Goal: Task Accomplishment & Management: Manage account settings

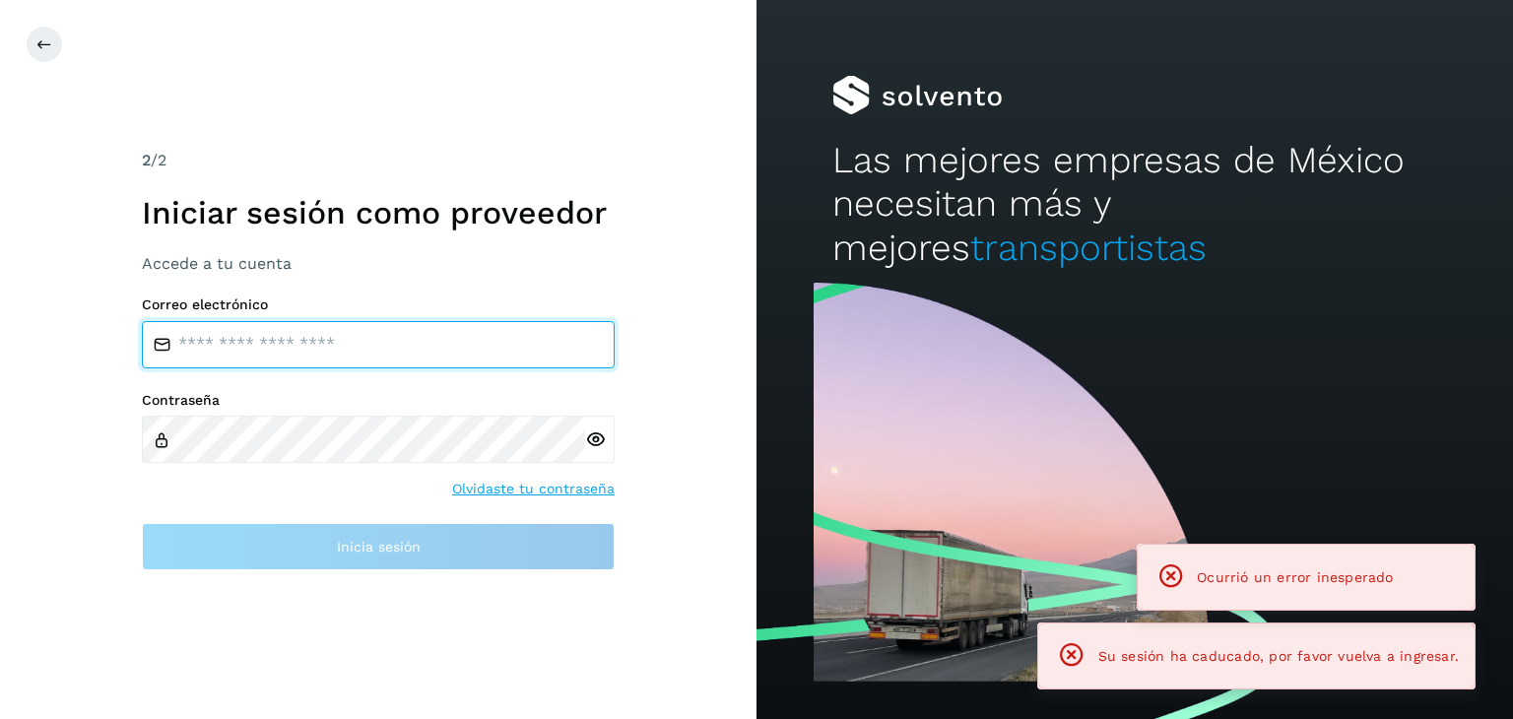
click at [353, 362] on input "email" at bounding box center [378, 344] width 473 height 47
type input "**********"
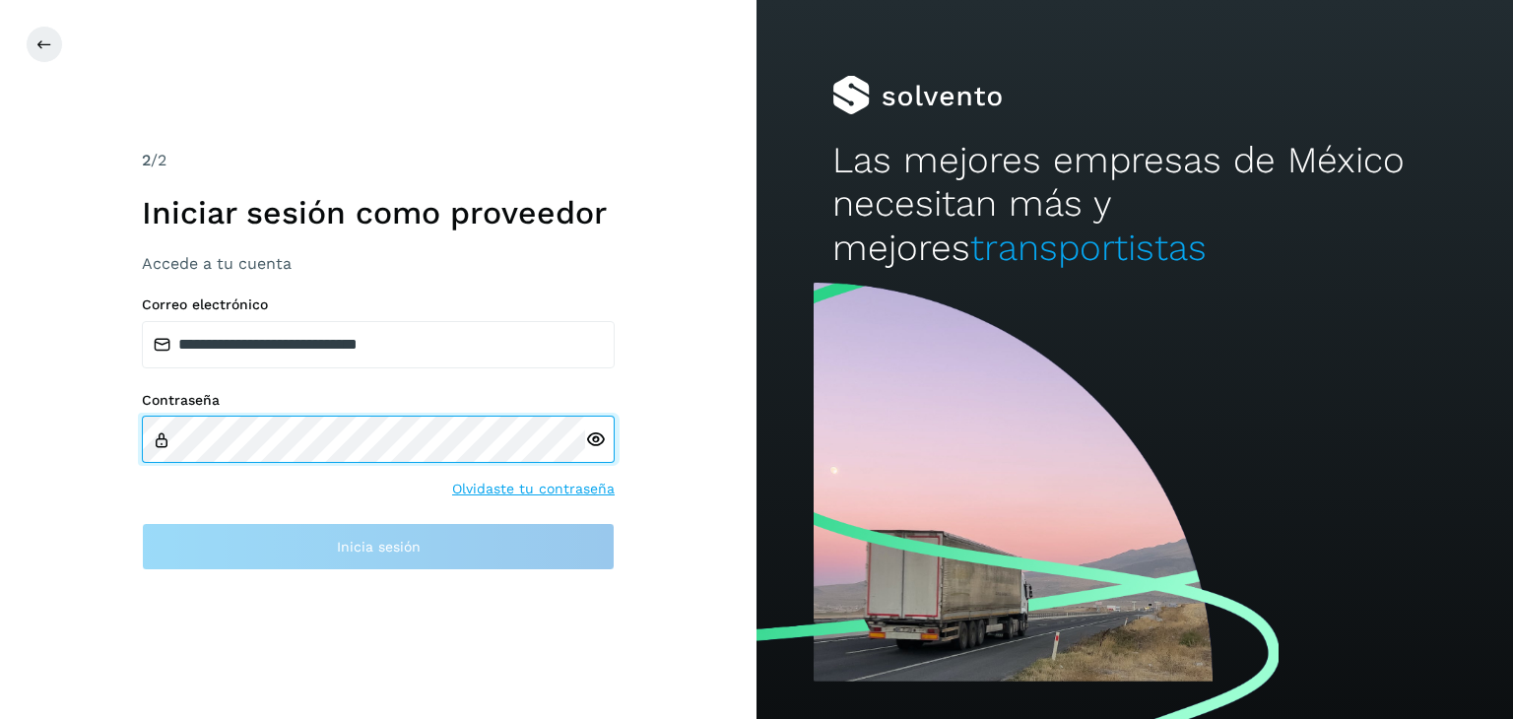
click at [92, 430] on div "**********" at bounding box center [378, 359] width 757 height 719
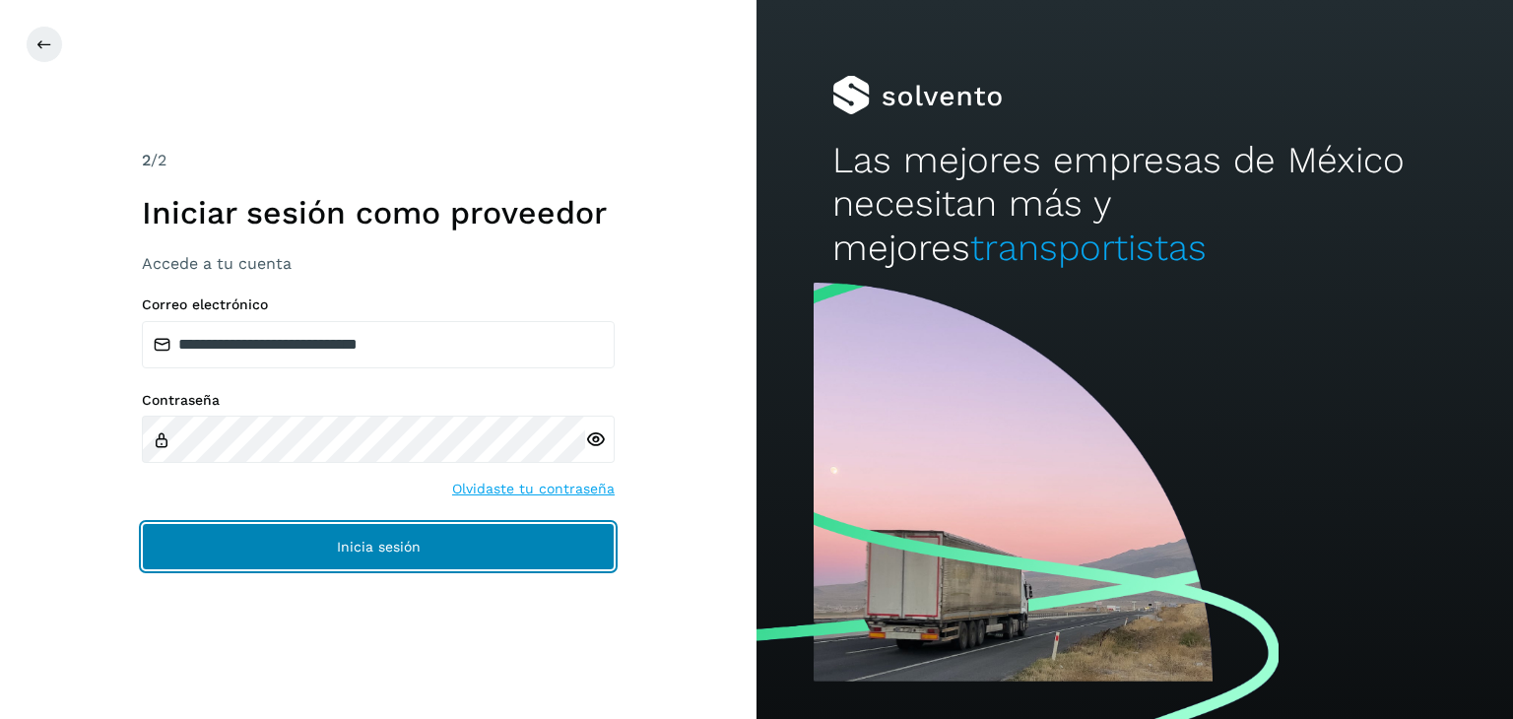
click at [410, 553] on span "Inicia sesión" at bounding box center [379, 547] width 84 height 14
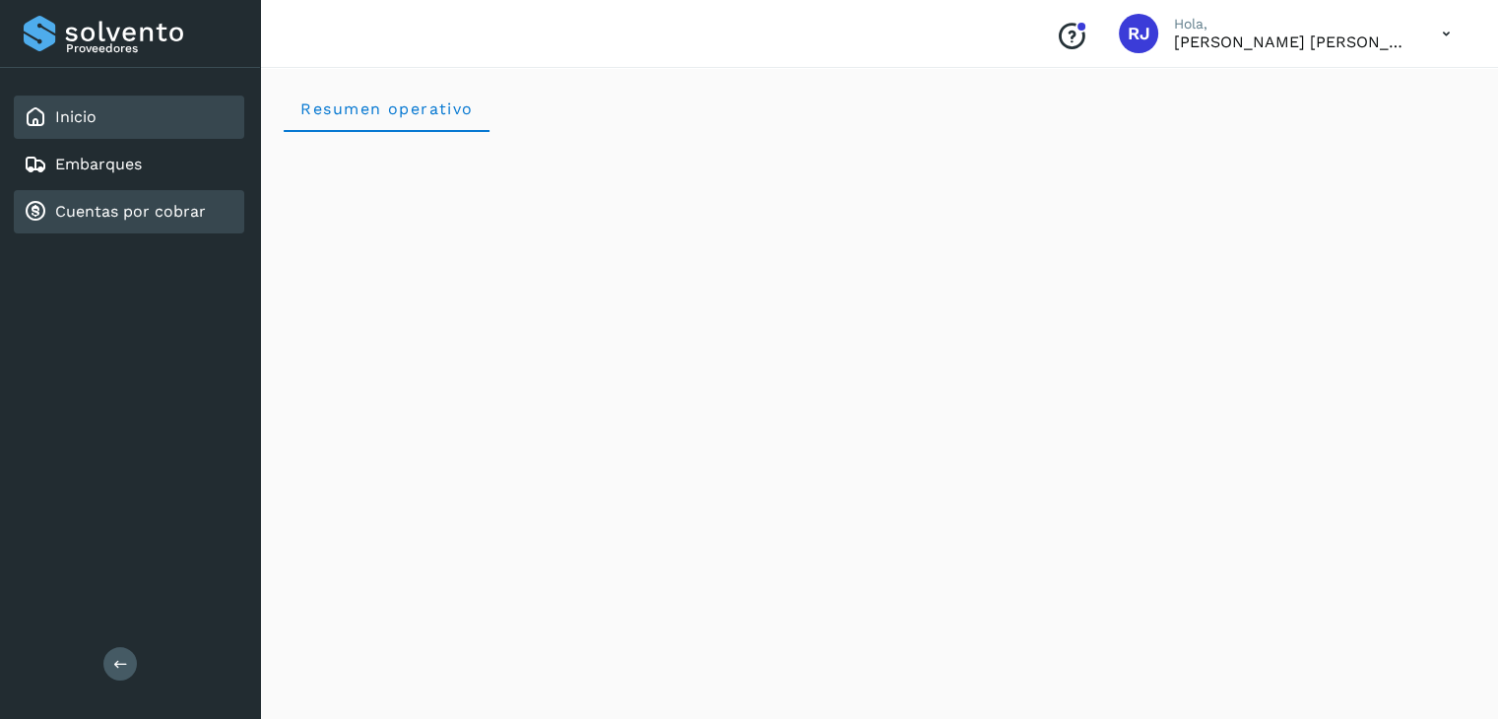
click at [117, 219] on div "Cuentas por cobrar" at bounding box center [115, 212] width 182 height 24
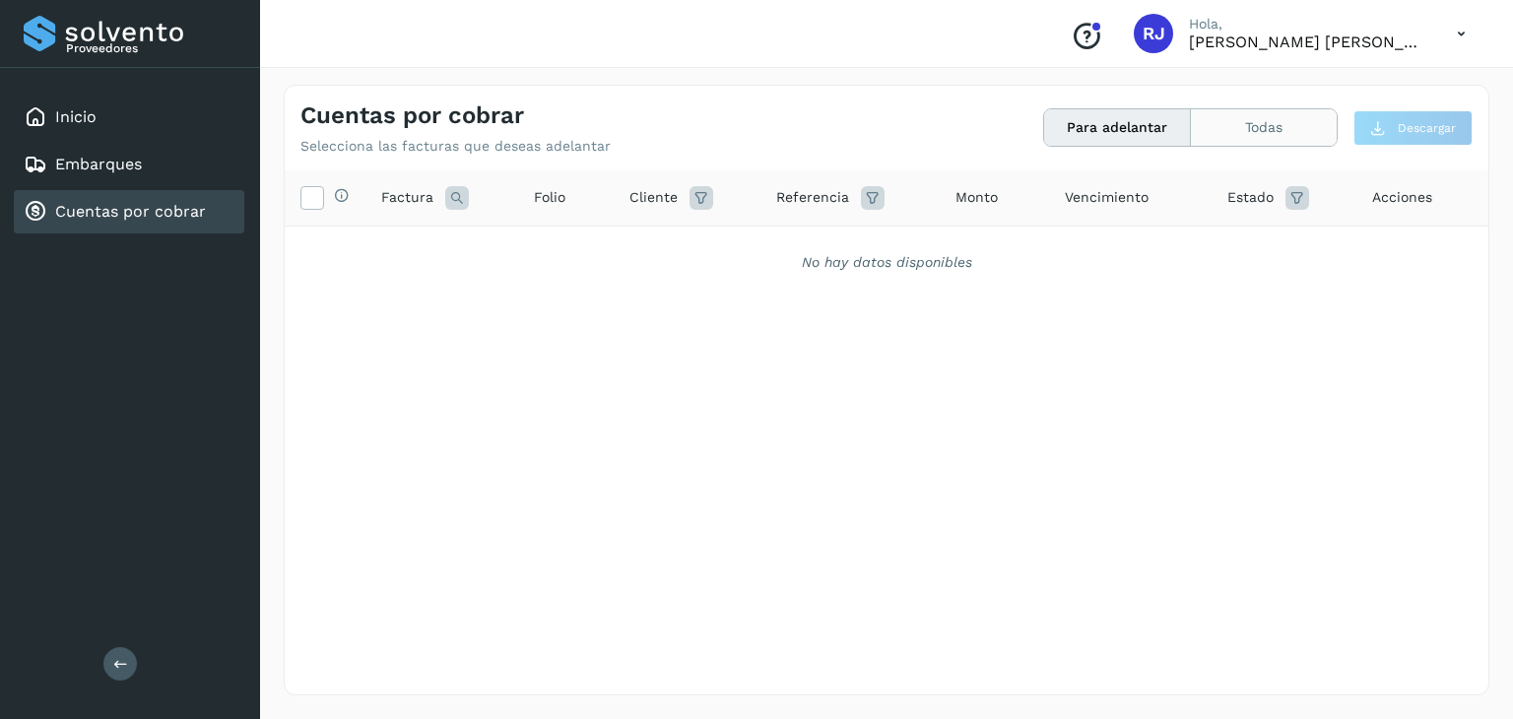
click at [1256, 124] on button "Todas" at bounding box center [1264, 127] width 146 height 36
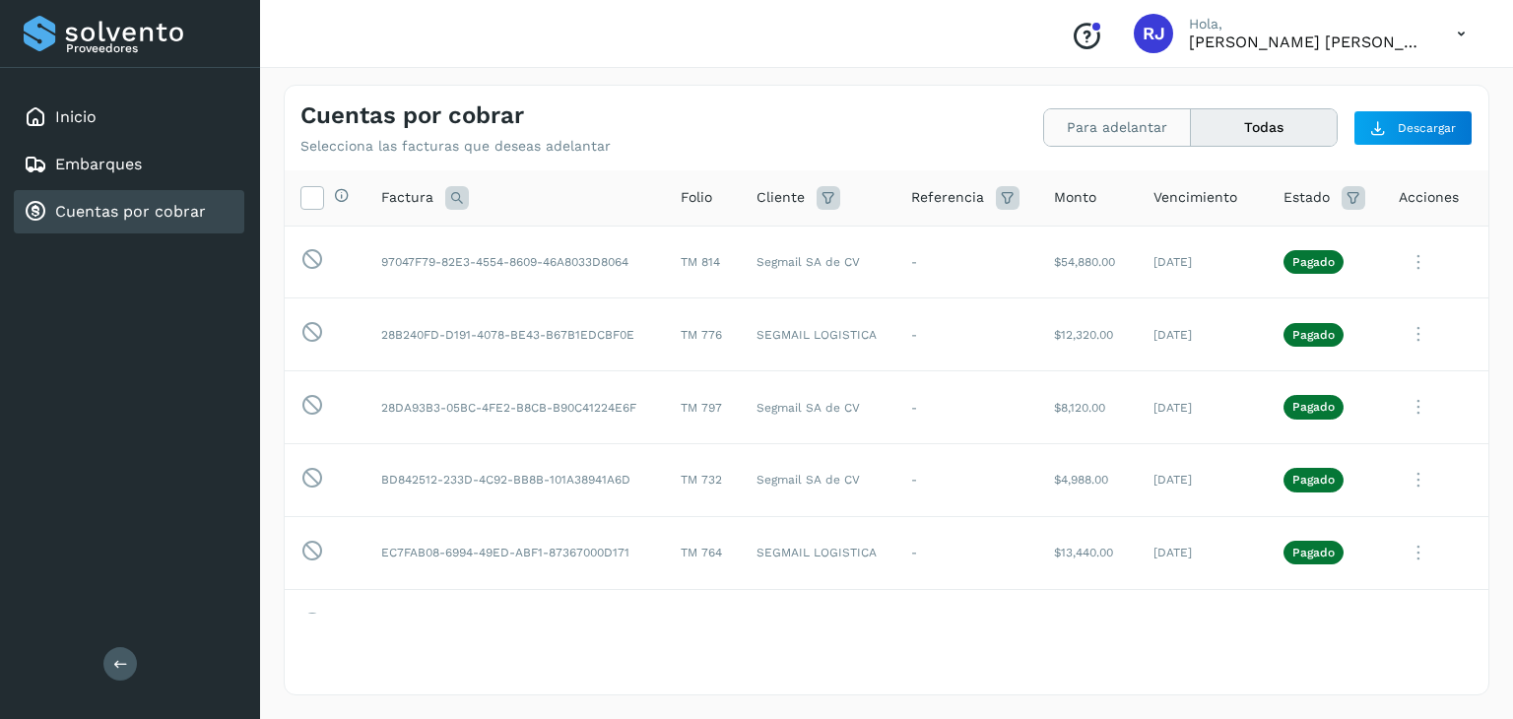
click at [1156, 127] on button "Para adelantar" at bounding box center [1117, 127] width 147 height 36
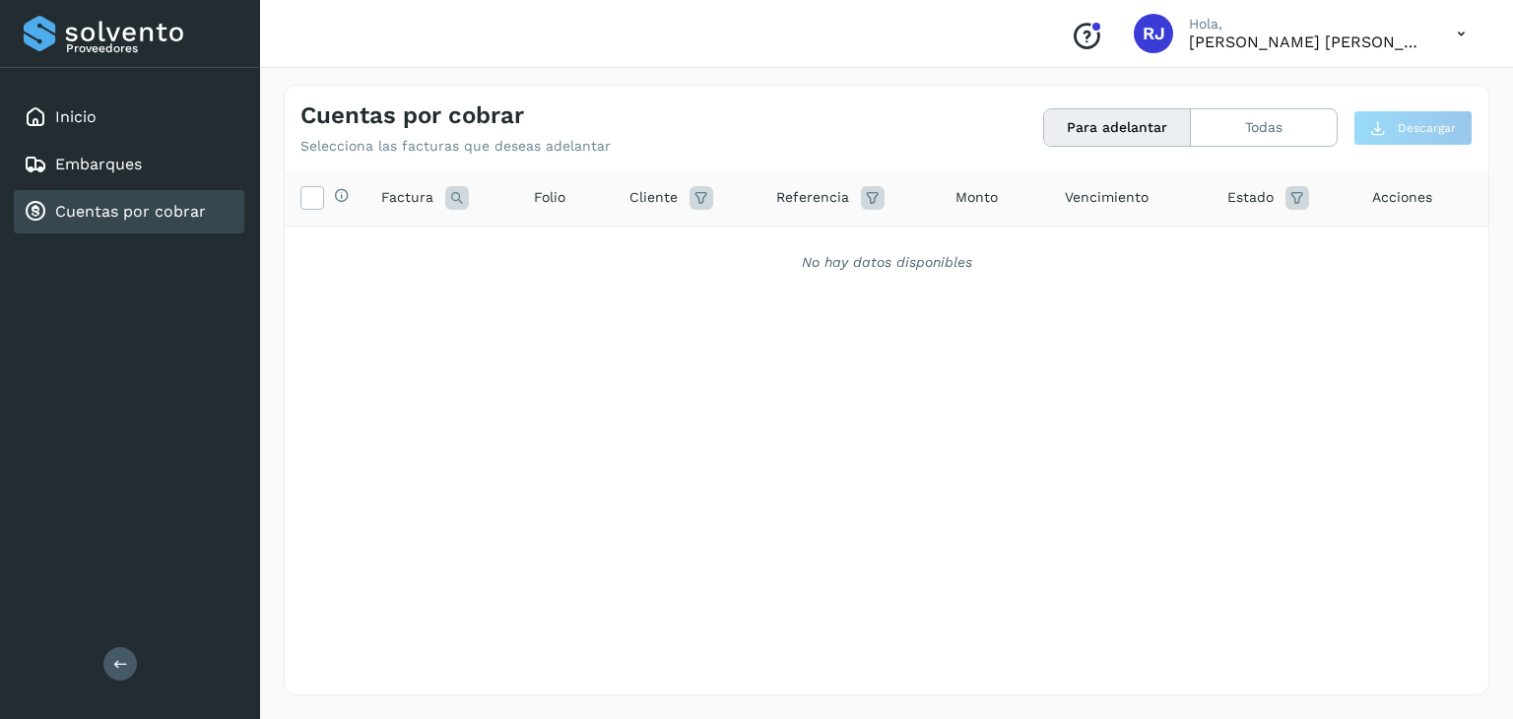
click at [1141, 131] on button "Para adelantar" at bounding box center [1117, 127] width 147 height 36
click at [1220, 127] on button "Todas" at bounding box center [1264, 127] width 146 height 36
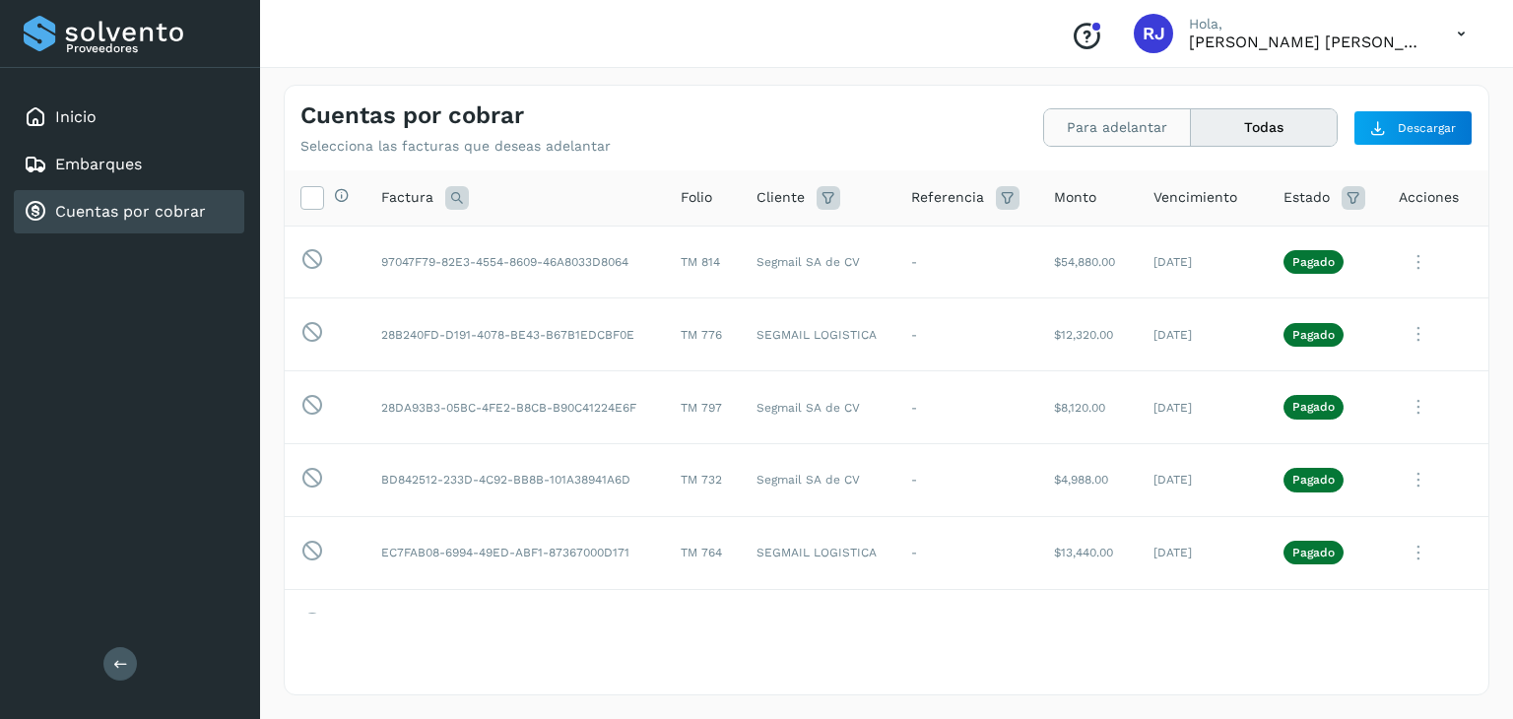
click at [1123, 129] on button "Para adelantar" at bounding box center [1117, 127] width 147 height 36
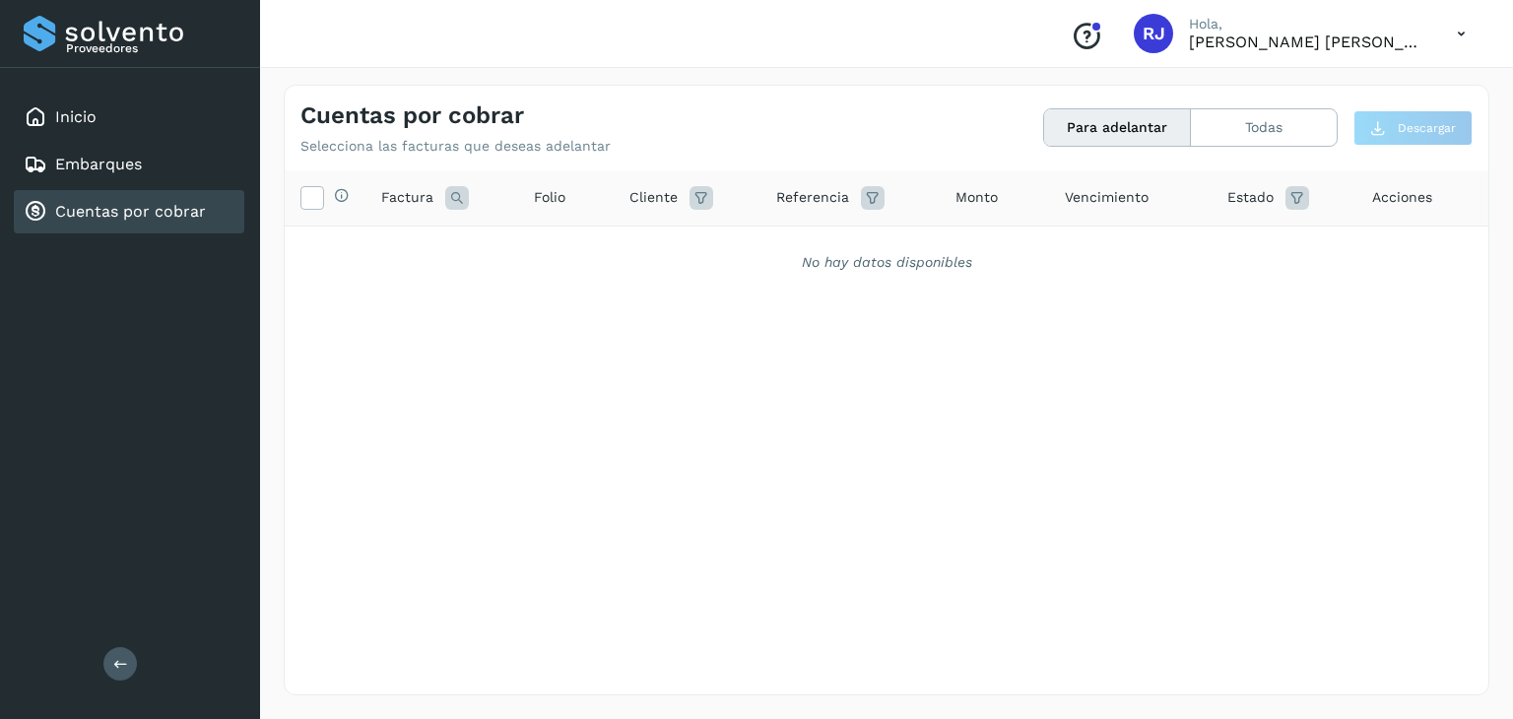
click at [912, 261] on div "No hay datos disponibles" at bounding box center [886, 262] width 1153 height 21
click at [796, 311] on div "Selecciona todas las facturas disponibles para adelanto Factura Folio Cliente R…" at bounding box center [887, 391] width 1204 height 443
click at [1125, 125] on button "Para adelantar" at bounding box center [1117, 127] width 147 height 36
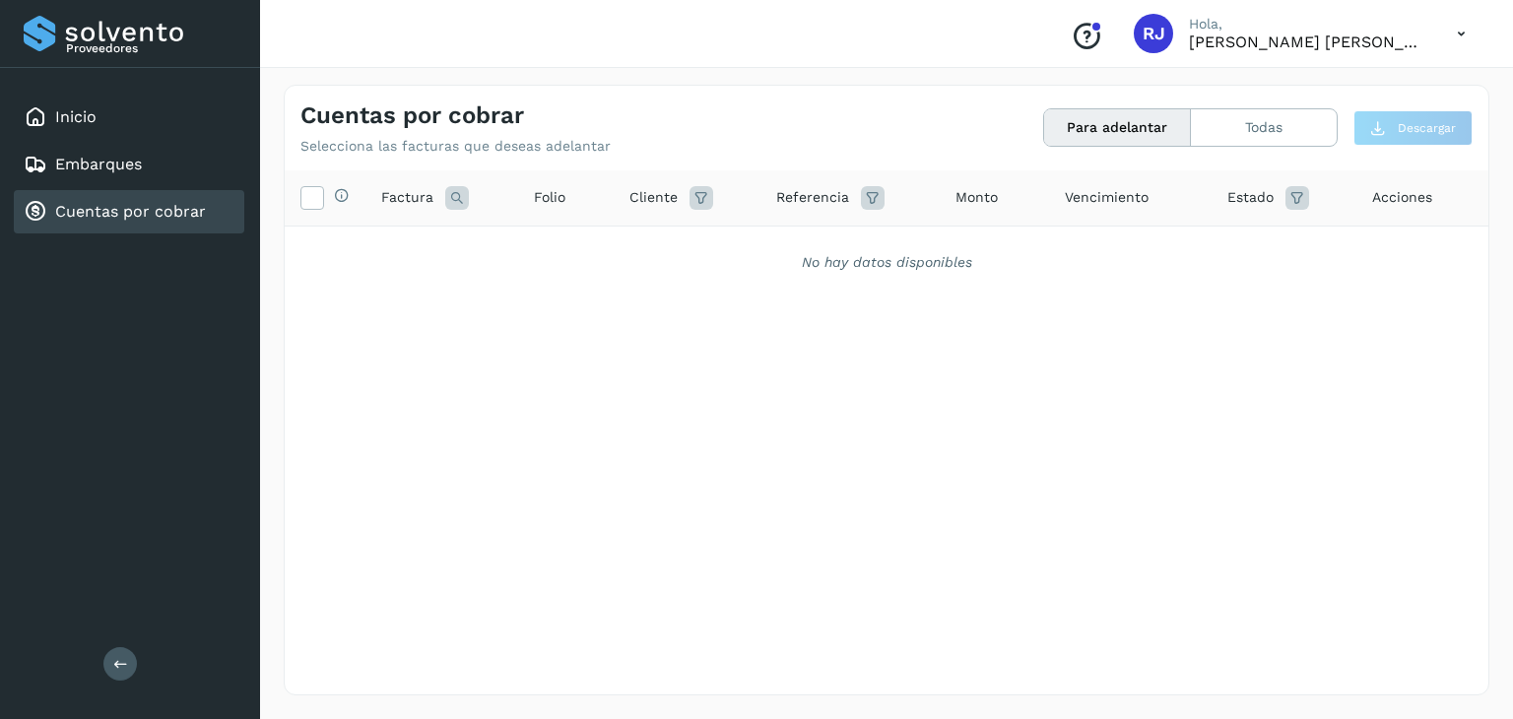
click at [882, 257] on div "No hay datos disponibles" at bounding box center [886, 262] width 1153 height 21
click at [1077, 117] on button "Para adelantar" at bounding box center [1117, 127] width 147 height 36
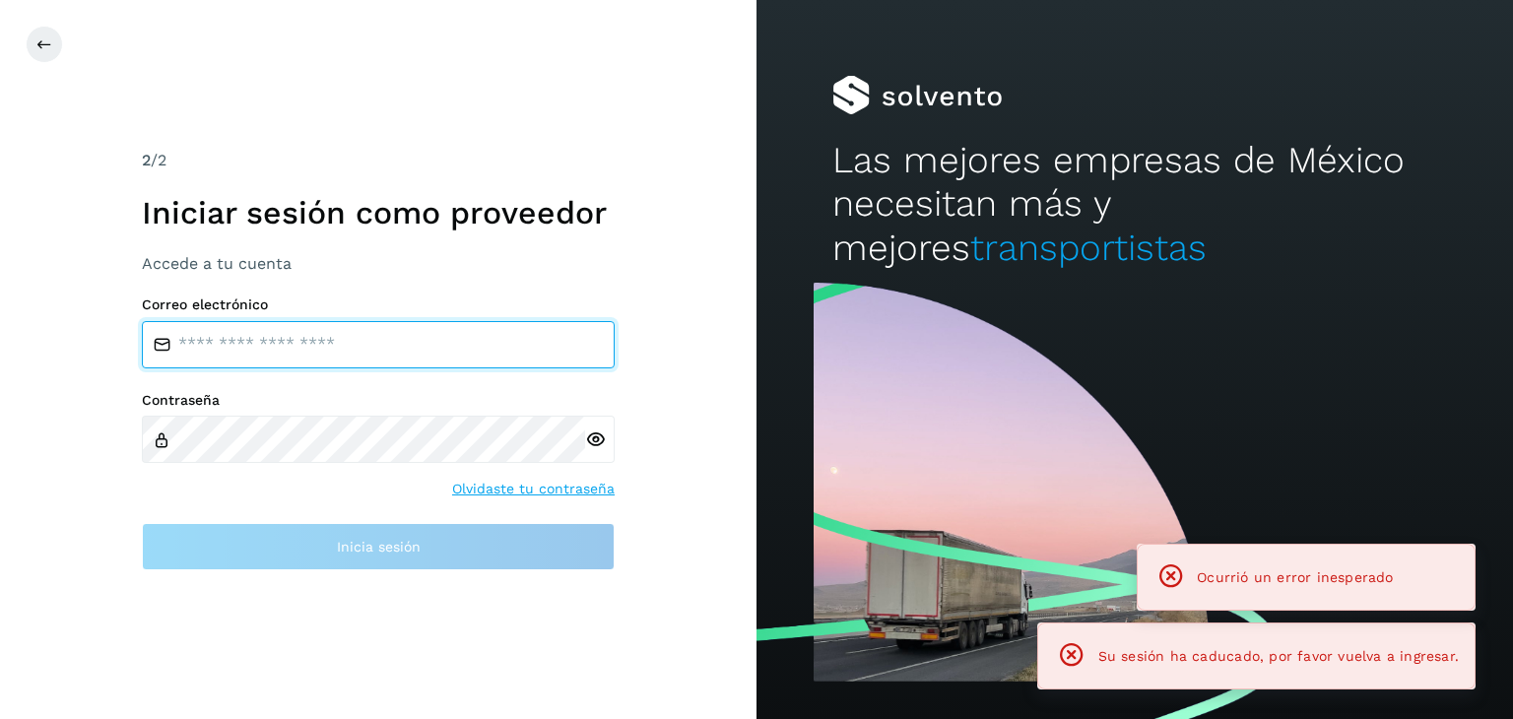
click at [287, 343] on input "email" at bounding box center [378, 344] width 473 height 47
type input "**********"
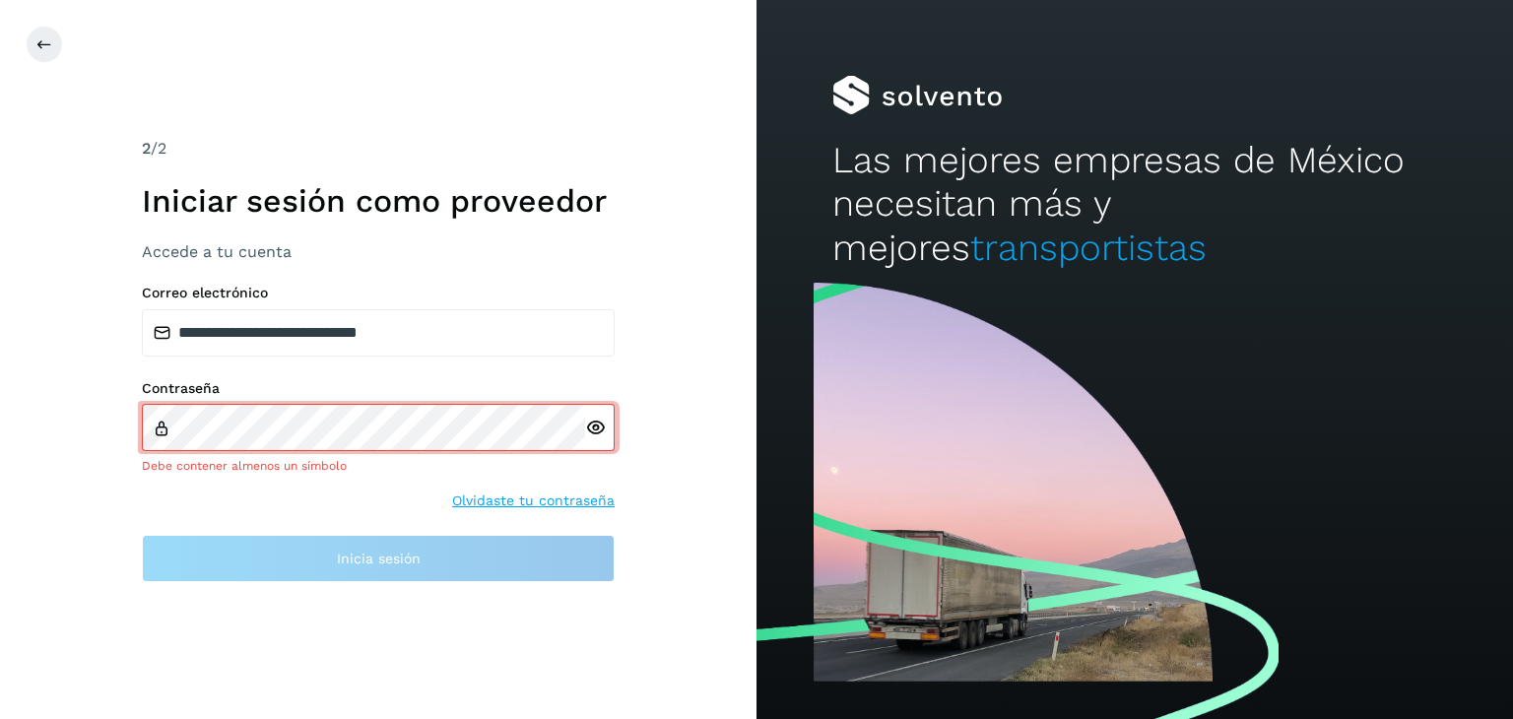
click at [594, 440] on div at bounding box center [600, 427] width 30 height 47
click at [599, 429] on icon at bounding box center [595, 428] width 21 height 21
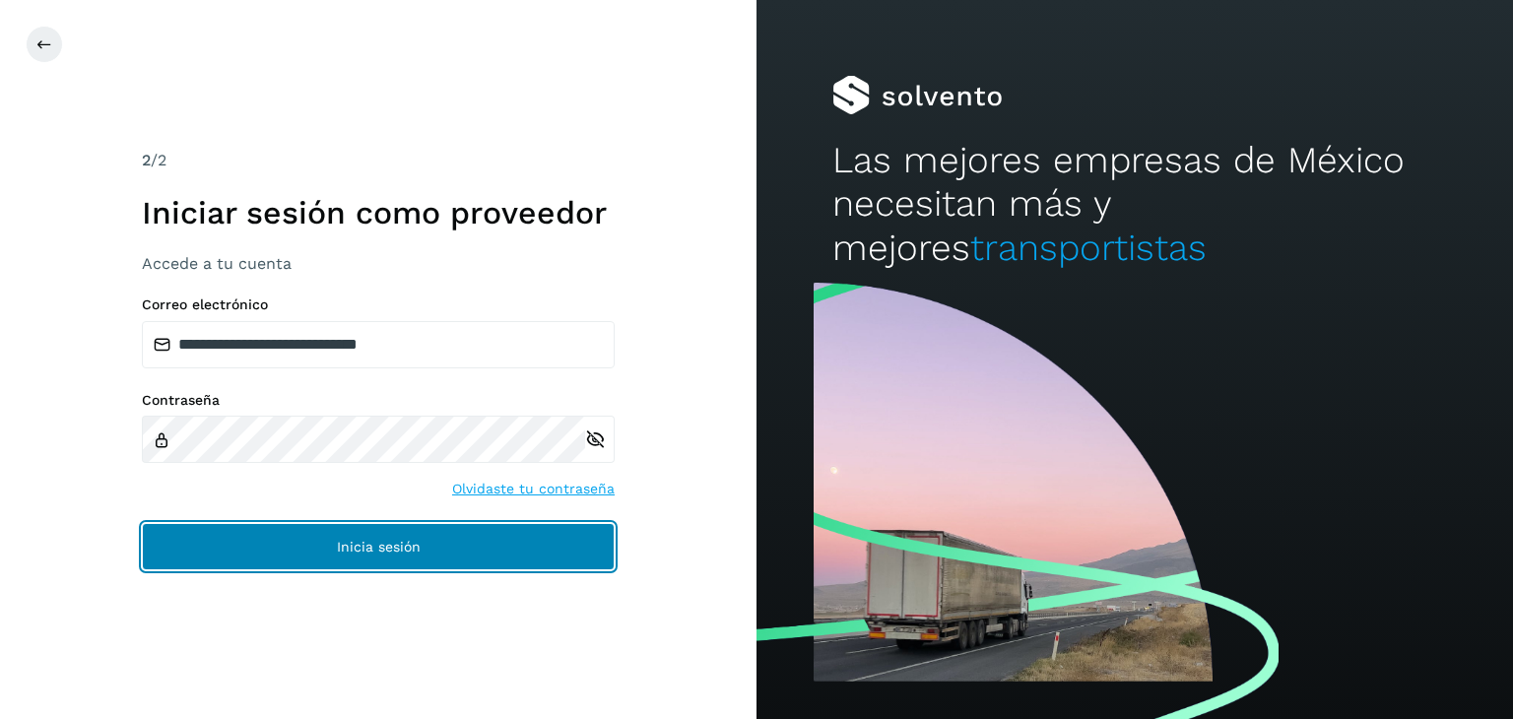
click at [426, 536] on button "Inicia sesión" at bounding box center [378, 546] width 473 height 47
